Goal: Browse casually

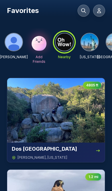
click at [95, 46] on img at bounding box center [89, 41] width 17 height 17
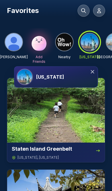
click at [65, 74] on div "[US_STATE]" at bounding box center [66, 76] width 60 height 7
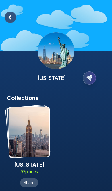
click at [27, 128] on img at bounding box center [29, 132] width 40 height 50
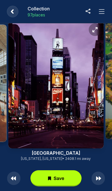
click at [16, 14] on rect at bounding box center [13, 12] width 12 height 12
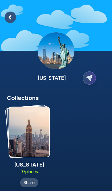
click at [16, 16] on rect at bounding box center [10, 17] width 11 height 11
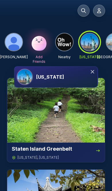
click at [95, 63] on div "[US_STATE]" at bounding box center [90, 48] width 18 height 31
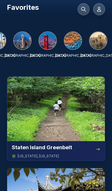
scroll to position [1, 0]
click at [72, 42] on img at bounding box center [73, 40] width 17 height 17
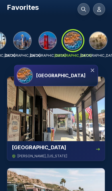
click at [54, 43] on img at bounding box center [47, 40] width 17 height 17
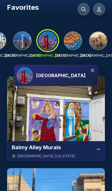
click at [99, 44] on img at bounding box center [98, 40] width 17 height 17
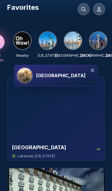
scroll to position [0, 44]
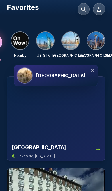
click at [68, 42] on img at bounding box center [70, 40] width 17 height 17
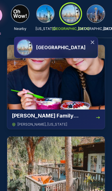
scroll to position [1492, 0]
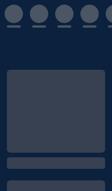
scroll to position [227, 0]
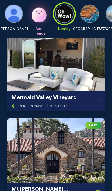
click at [80, 64] on img at bounding box center [56, 59] width 98 height 65
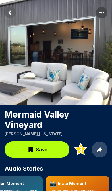
click at [103, 18] on rect "More options" at bounding box center [102, 13] width 12 height 12
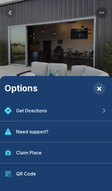
click at [101, 87] on icon "Close" at bounding box center [100, 89] width 4 height 4
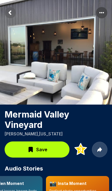
click at [105, 13] on rect "More options" at bounding box center [102, 13] width 12 height 12
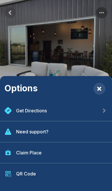
click at [87, 41] on div "Options Get Directions Need support? Claim Place QR Code" at bounding box center [56, 95] width 112 height 191
